Goal: Task Accomplishment & Management: Use online tool/utility

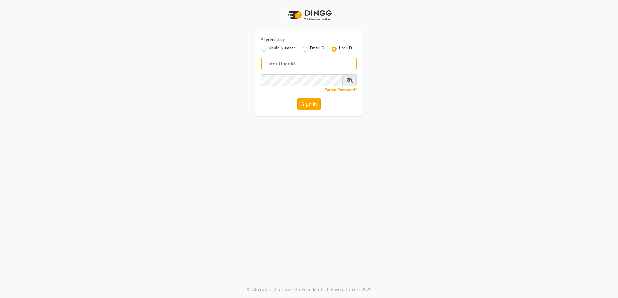
type input "e2555-01"
click at [314, 105] on button "Sign In" at bounding box center [308, 104] width 23 height 12
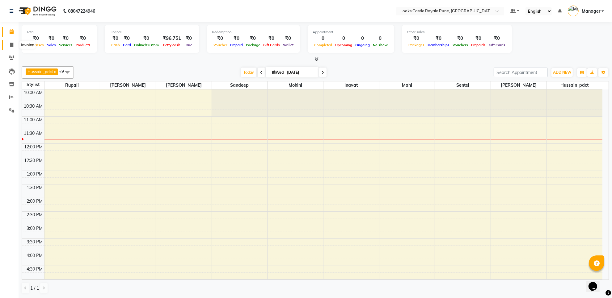
click at [10, 45] on icon at bounding box center [11, 45] width 3 height 5
select select "5915"
select select "service"
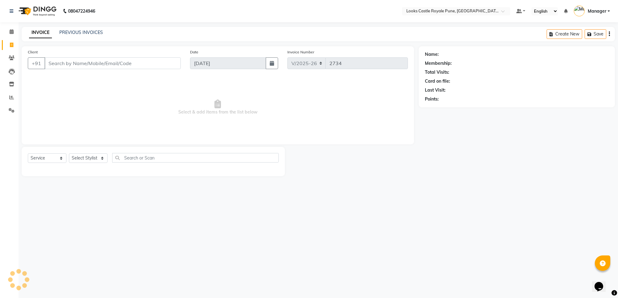
click at [78, 58] on input "Client" at bounding box center [112, 63] width 136 height 12
click at [80, 159] on select "Select Stylist" at bounding box center [88, 159] width 39 height 10
select select "64204"
click at [69, 154] on select "Select Stylist Akshay [PERSON_NAME] [PERSON_NAME] [PERSON_NAME] Danish [PERSON_…" at bounding box center [88, 159] width 39 height 10
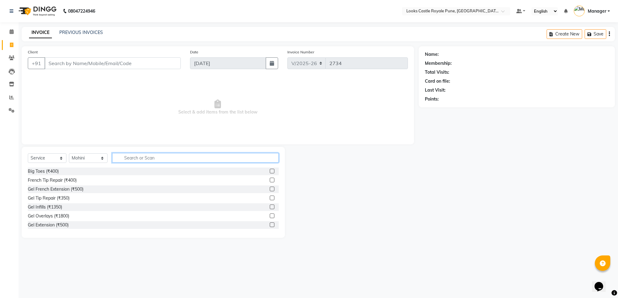
click at [130, 159] on input "text" at bounding box center [195, 158] width 167 height 10
type input "eye"
click at [52, 190] on div "Eyebrows (₹200)" at bounding box center [44, 189] width 33 height 6
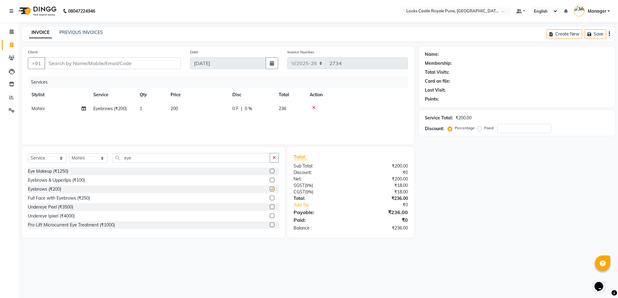
checkbox input "false"
click at [180, 104] on td "200" at bounding box center [198, 109] width 62 height 14
select select "64204"
drag, startPoint x: 220, startPoint y: 112, endPoint x: 165, endPoint y: 116, distance: 55.1
click at [165, 116] on tr "Akshay [PERSON_NAME] [PERSON_NAME] [PERSON_NAME] Danish [PERSON_NAME] [PERSON_N…" at bounding box center [218, 113] width 380 height 23
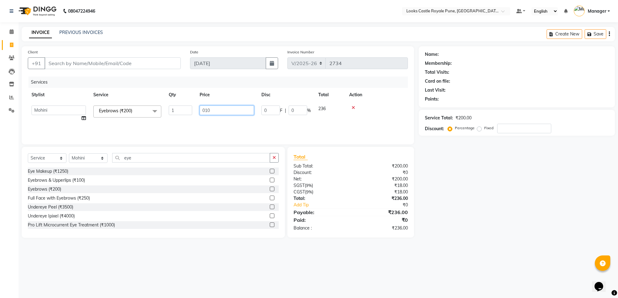
type input "0102"
click at [515, 226] on div "Name: Membership: Total Visits: Card on file: Last Visit: Points: Service Total…" at bounding box center [519, 142] width 201 height 192
click at [112, 61] on input "Client" at bounding box center [112, 63] width 136 height 12
type input "9"
type input "0"
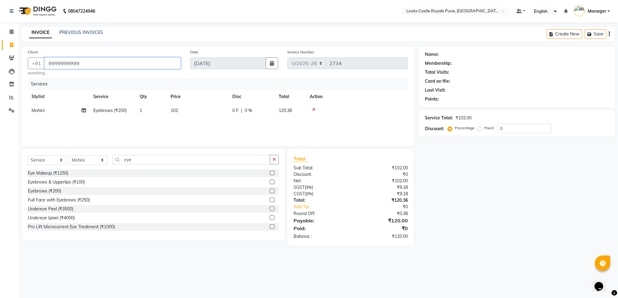
type input "9999999999"
select select "1: Object"
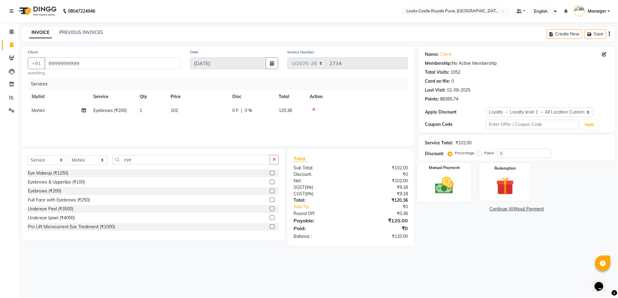
click at [461, 192] on div "Manual Payment" at bounding box center [444, 182] width 53 height 39
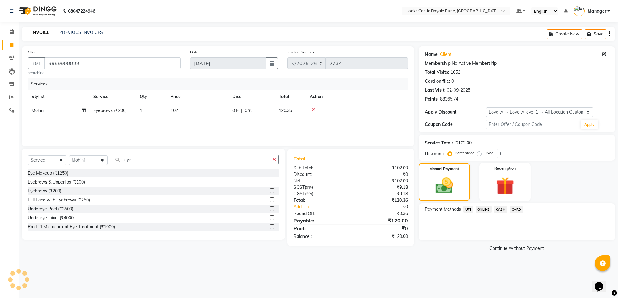
click at [502, 211] on span "CASH" at bounding box center [500, 209] width 13 height 7
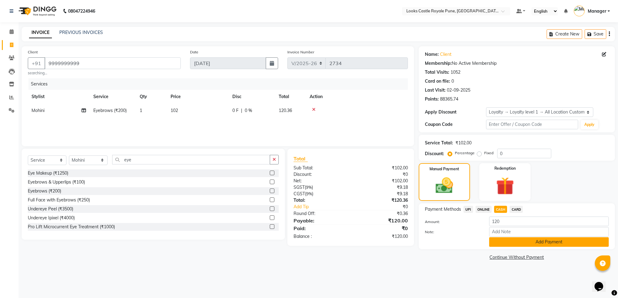
click at [505, 238] on button "Add Payment" at bounding box center [549, 243] width 120 height 10
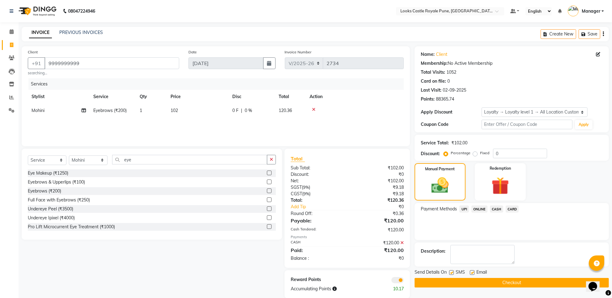
click at [506, 281] on button "Checkout" at bounding box center [512, 283] width 194 height 10
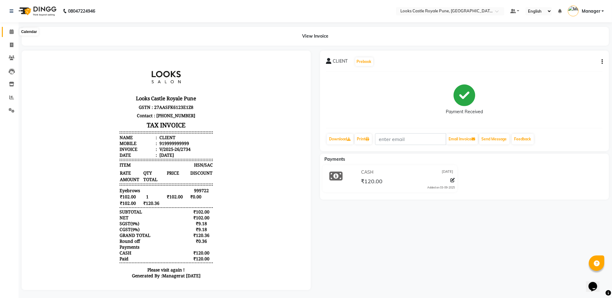
click at [10, 32] on icon at bounding box center [12, 31] width 4 height 5
